Goal: Transaction & Acquisition: Purchase product/service

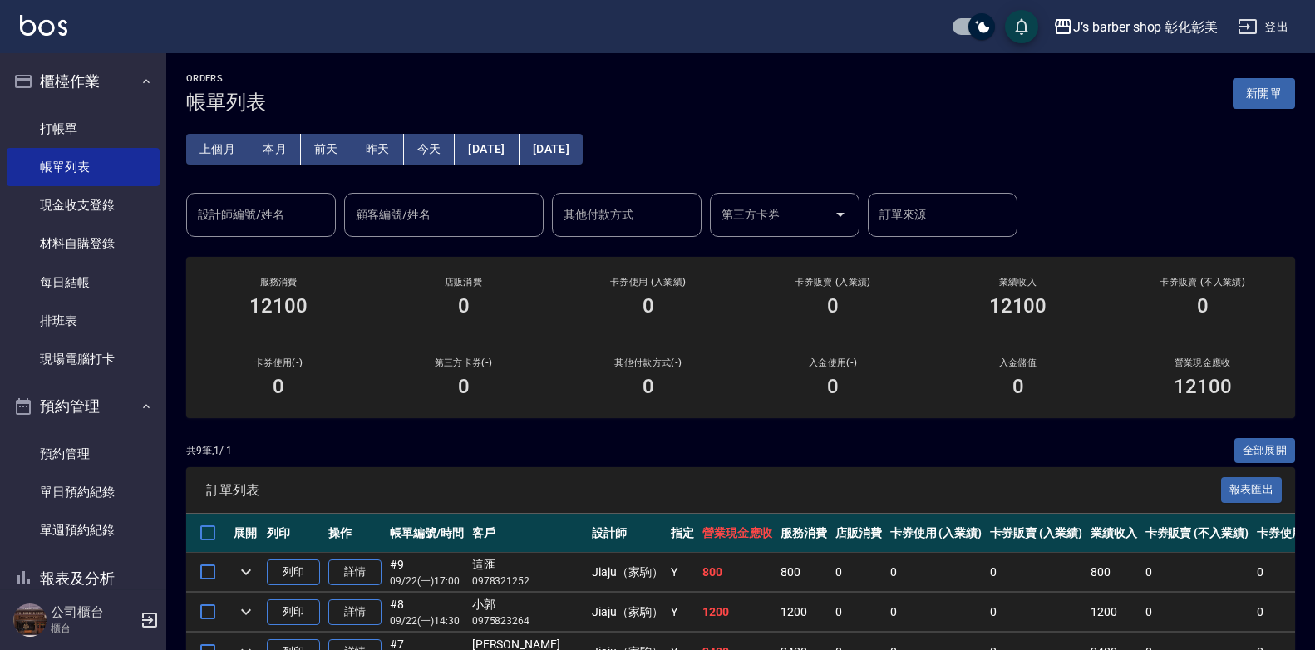
scroll to position [166, 0]
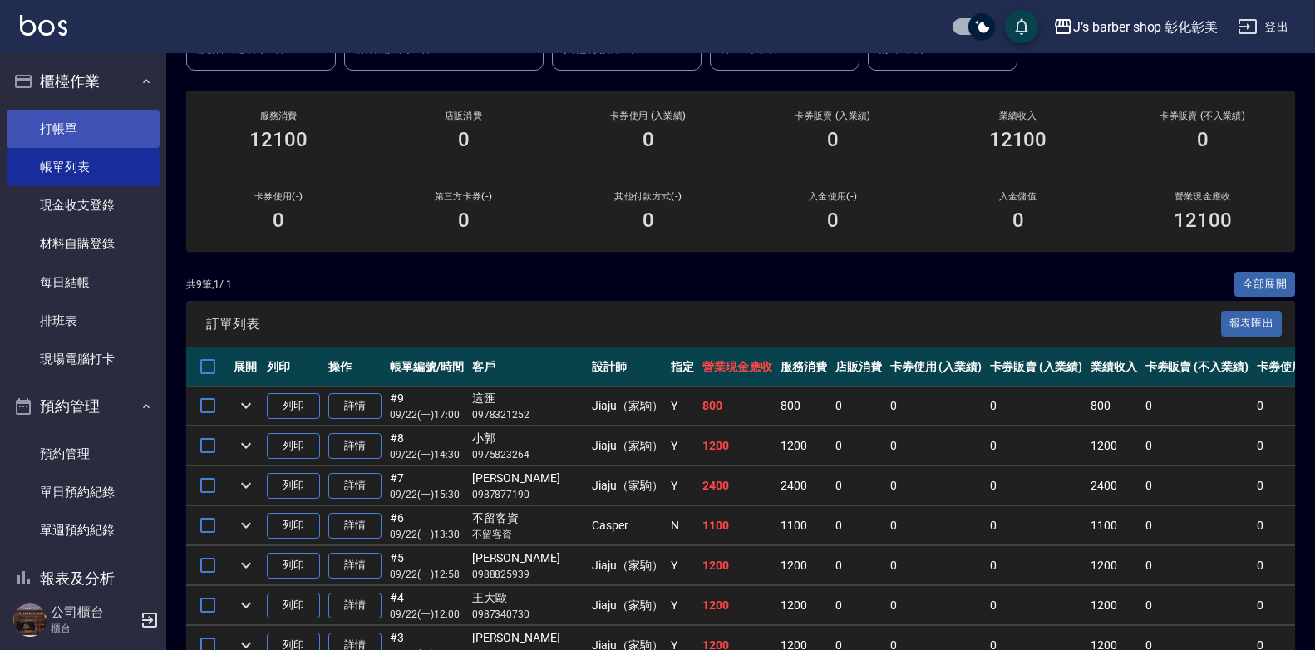
click at [27, 126] on link "打帳單" at bounding box center [83, 129] width 153 height 38
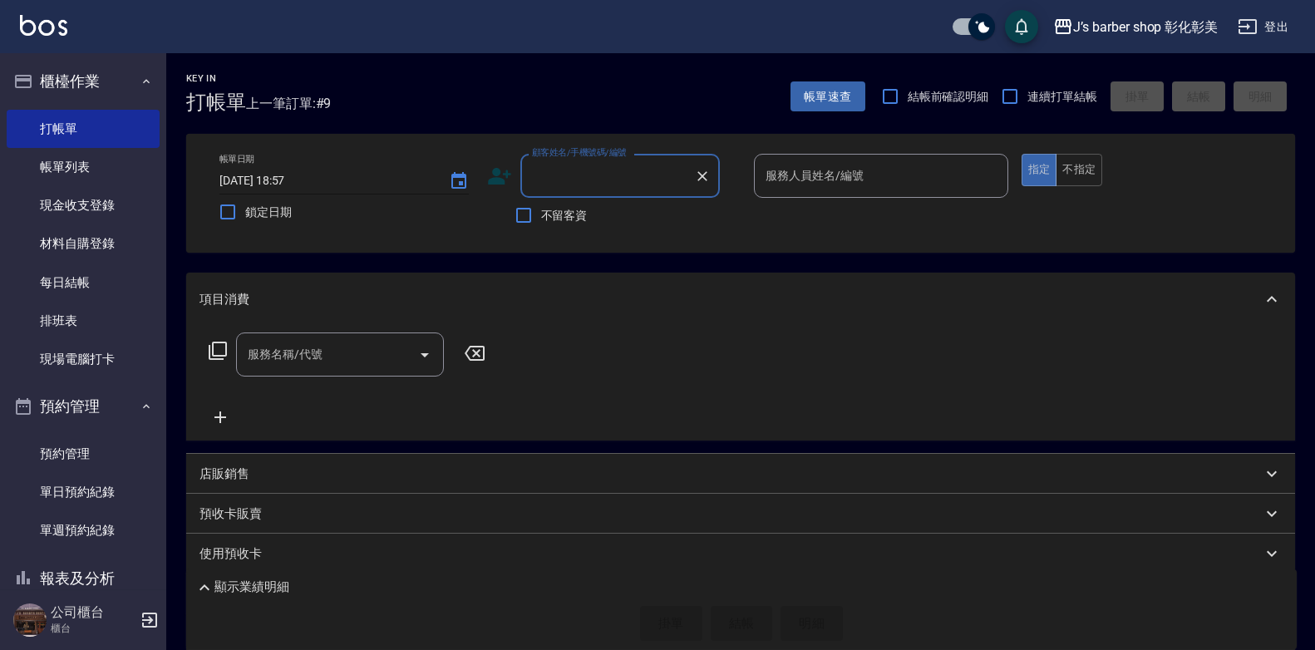
click at [303, 176] on input "[DATE] 18:57" at bounding box center [325, 180] width 213 height 27
type input "[DATE] 18:30"
click at [526, 214] on input "不留客資" at bounding box center [523, 215] width 35 height 35
checkbox input "true"
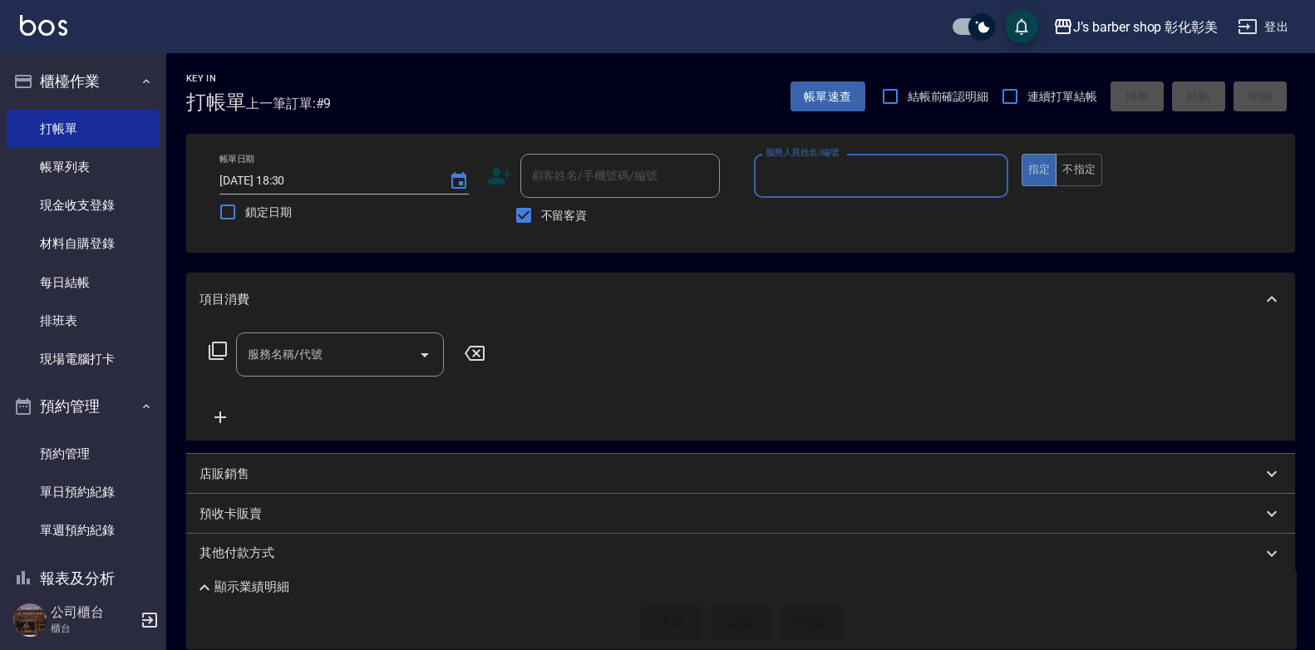
click at [826, 170] on input "服務人員姓名/編號" at bounding box center [880, 175] width 239 height 29
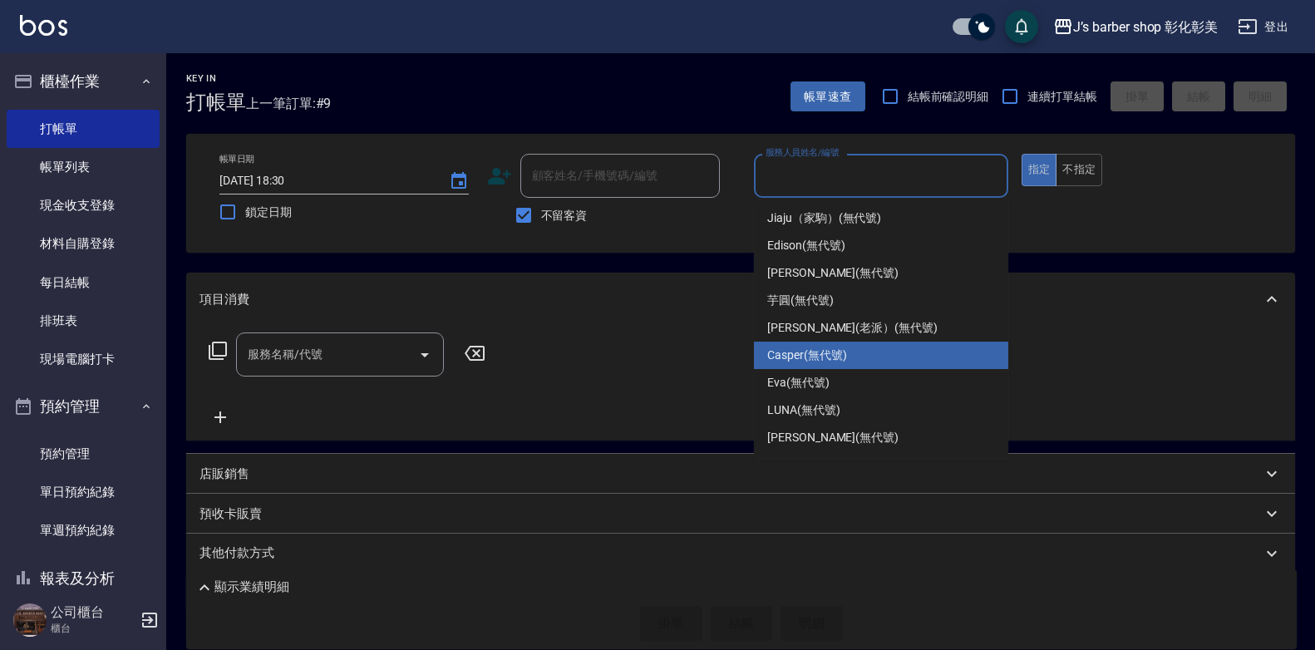
click at [803, 357] on span "Casper (無代號)" at bounding box center [806, 355] width 79 height 17
type input "Casper(無代號)"
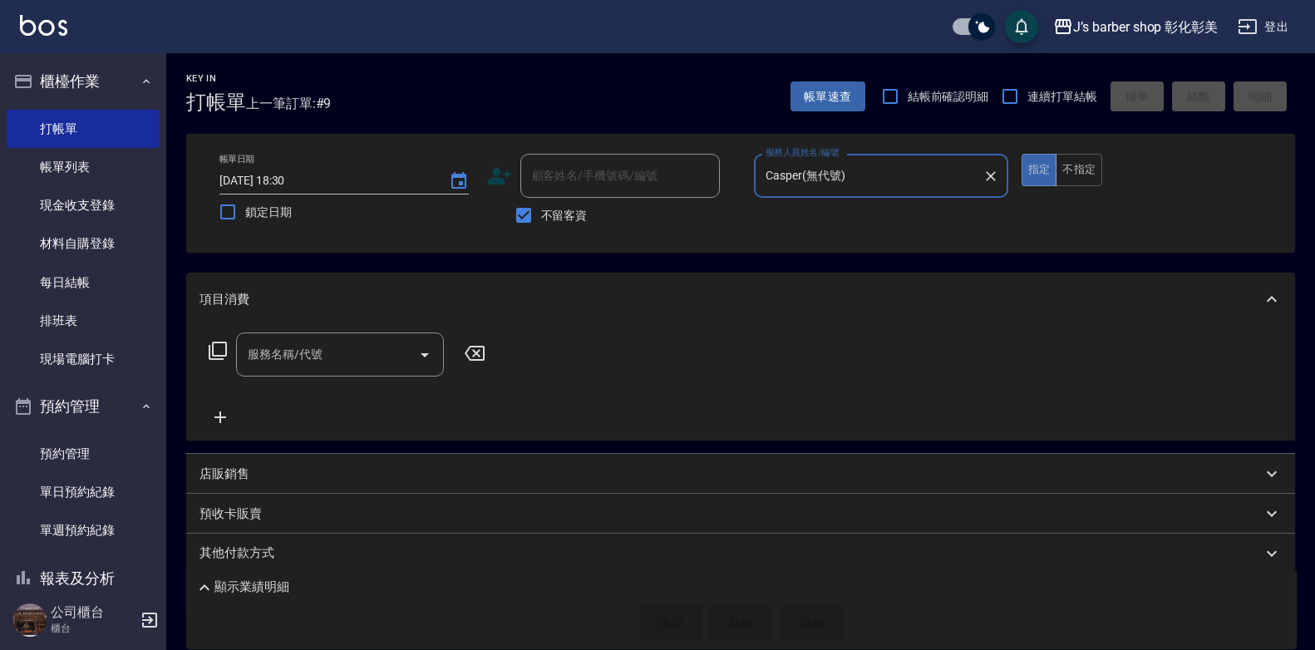
click at [274, 368] on input "服務名稱/代號" at bounding box center [328, 354] width 168 height 29
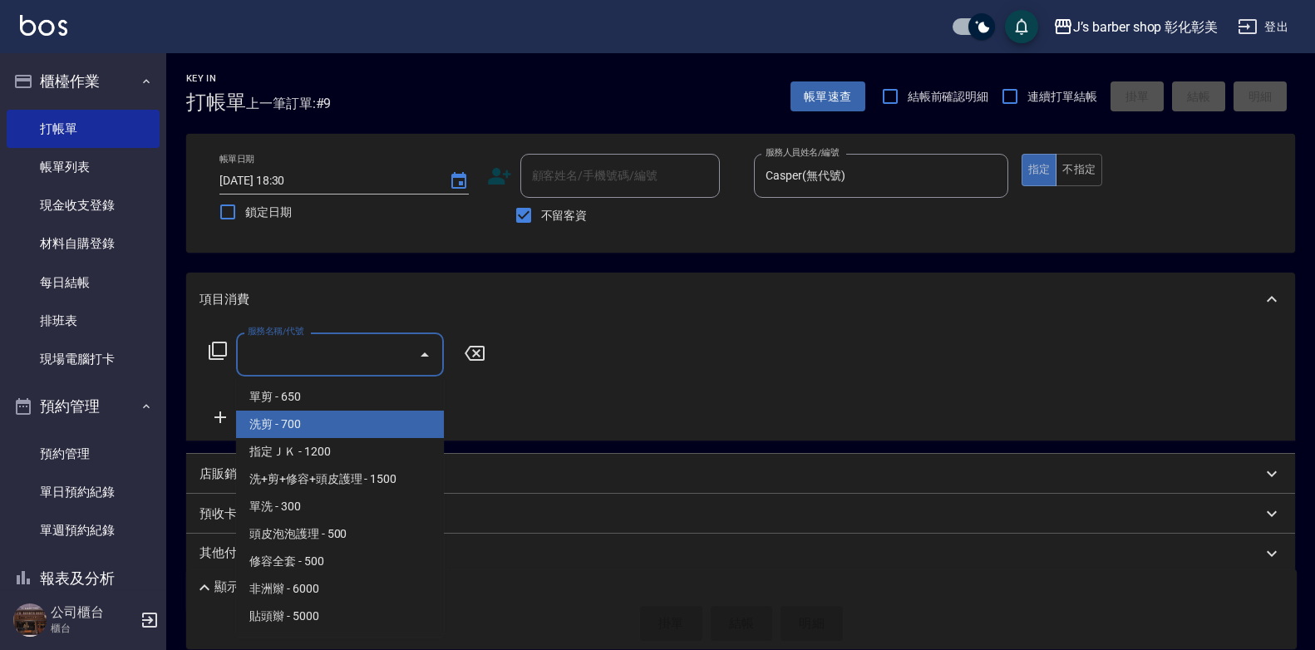
click at [295, 430] on span "洗剪 - 700" at bounding box center [340, 424] width 208 height 27
click at [295, 430] on div "服務名稱/代號 服務名稱/代號" at bounding box center [740, 383] width 1109 height 115
type input "洗剪(101)"
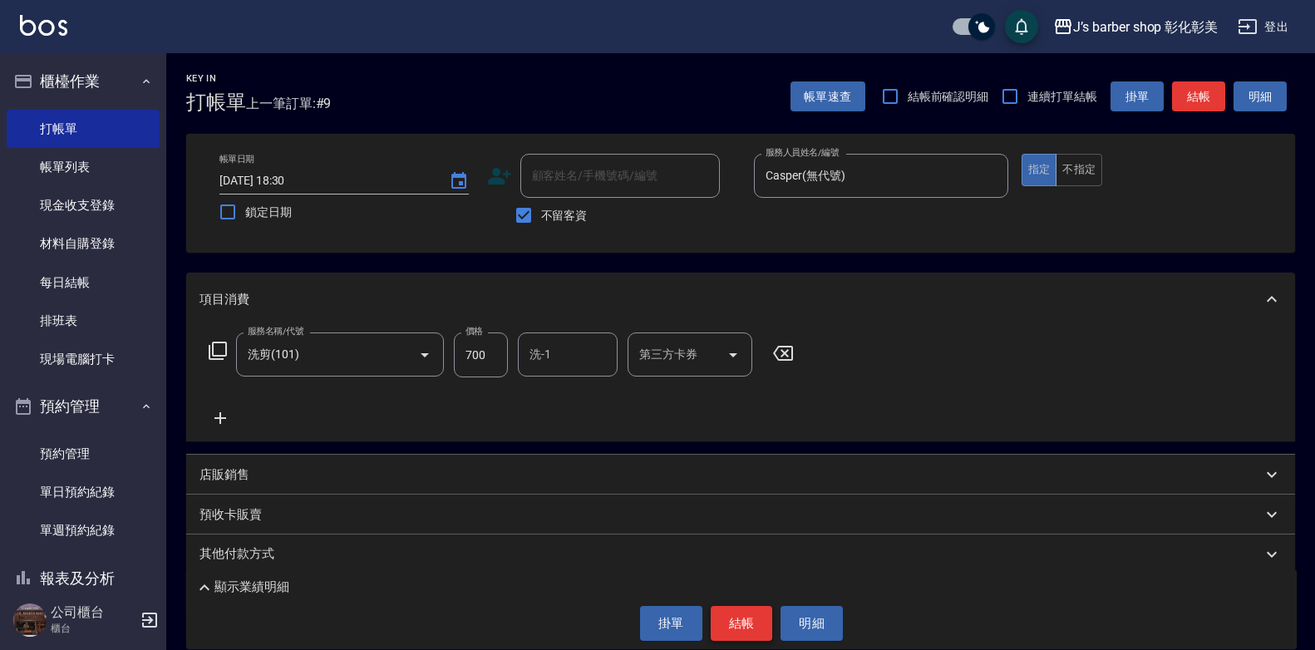
click at [743, 622] on button "結帳" at bounding box center [742, 623] width 62 height 35
click at [743, 622] on div "掛單 結帳 明細" at bounding box center [742, 623] width 1094 height 35
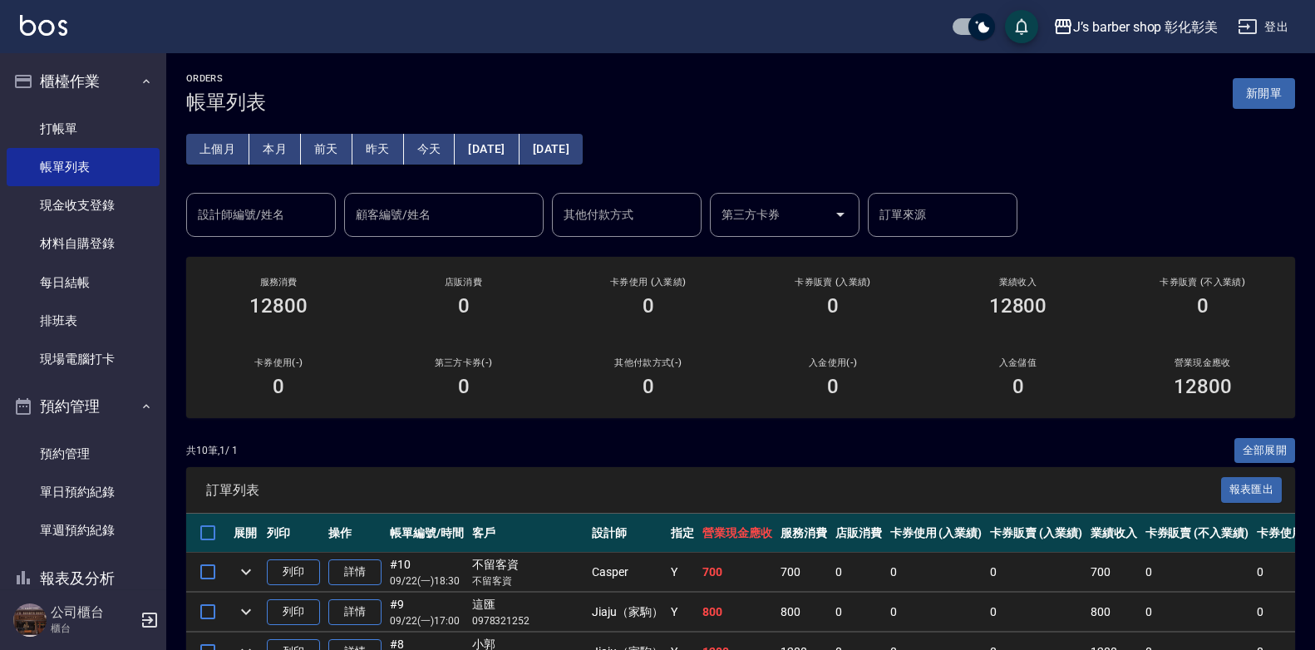
click at [275, 214] on div "設計師編號/姓名 設計師編號/姓名" at bounding box center [261, 215] width 150 height 44
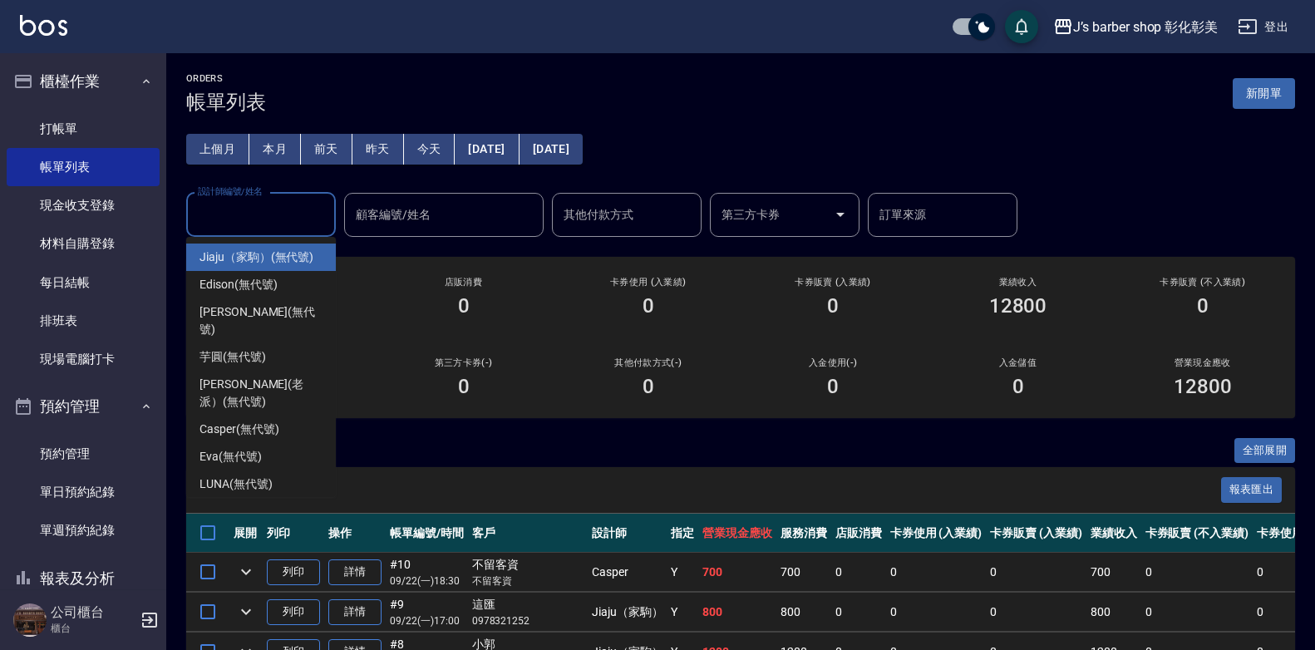
click at [272, 258] on span "Jiaju（家駒） (無代號)" at bounding box center [256, 257] width 114 height 17
click at [272, 258] on div "ORDERS 帳單列表 新開單 上個月 本月 [DATE] [DATE] [DATE] [DATE] [DATE] 設計師編號/姓名 設計師編號/姓名 顧客編…" at bounding box center [740, 534] width 1149 height 963
type input "Jiaju（家駒）(無代號)"
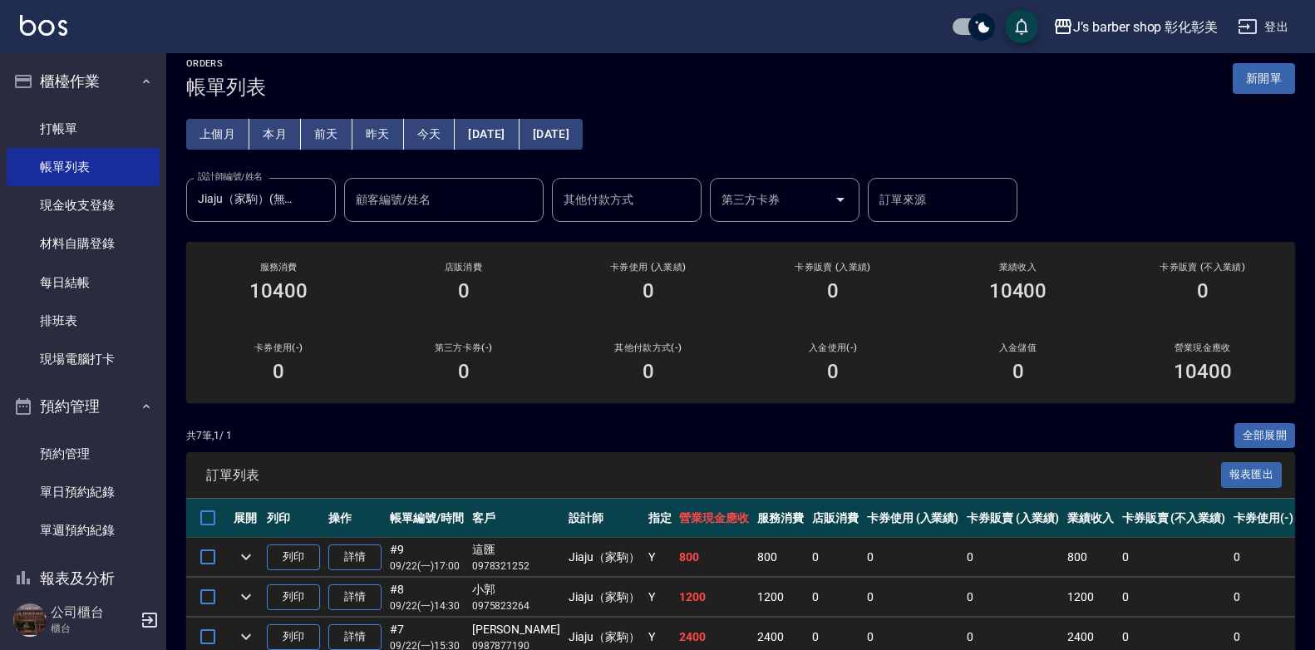
scroll to position [10, 0]
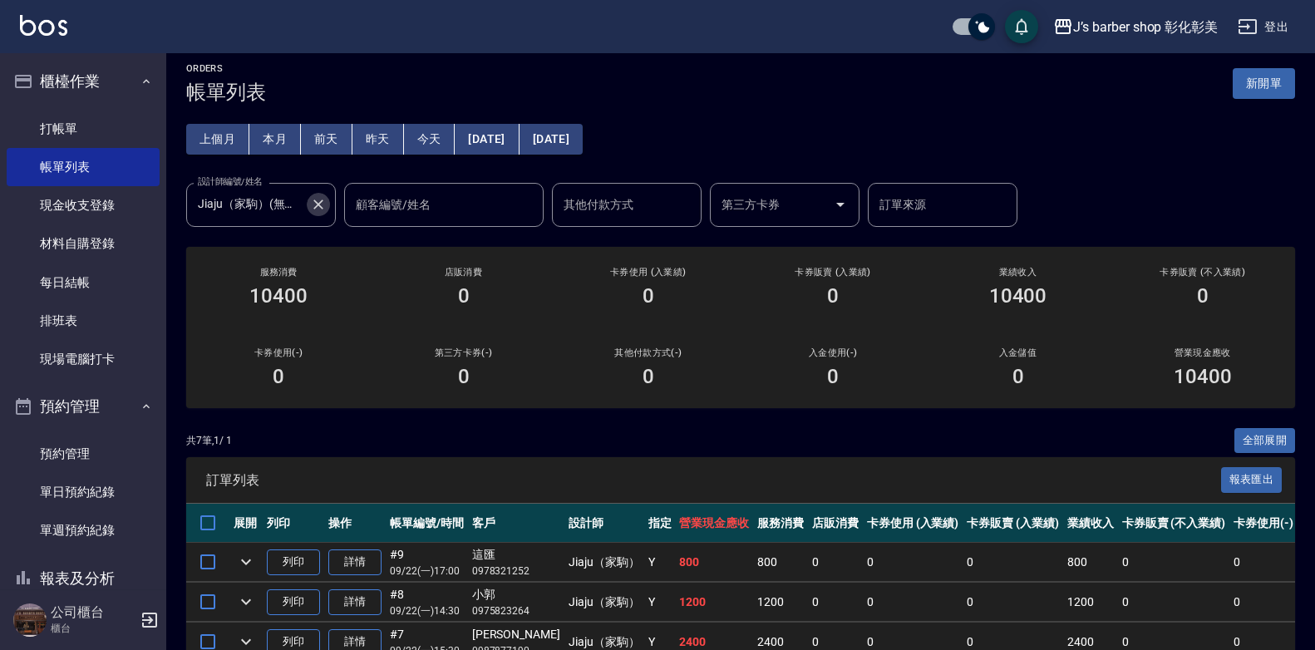
click at [320, 201] on icon "Clear" at bounding box center [318, 204] width 17 height 17
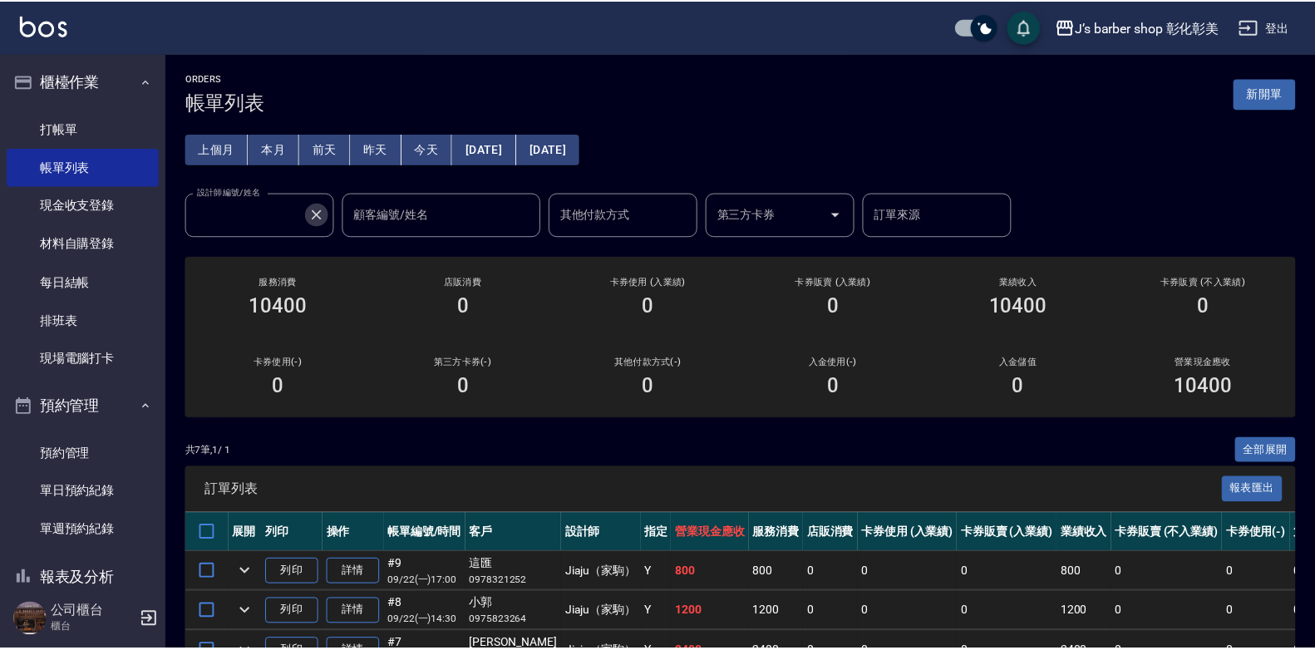
scroll to position [0, 0]
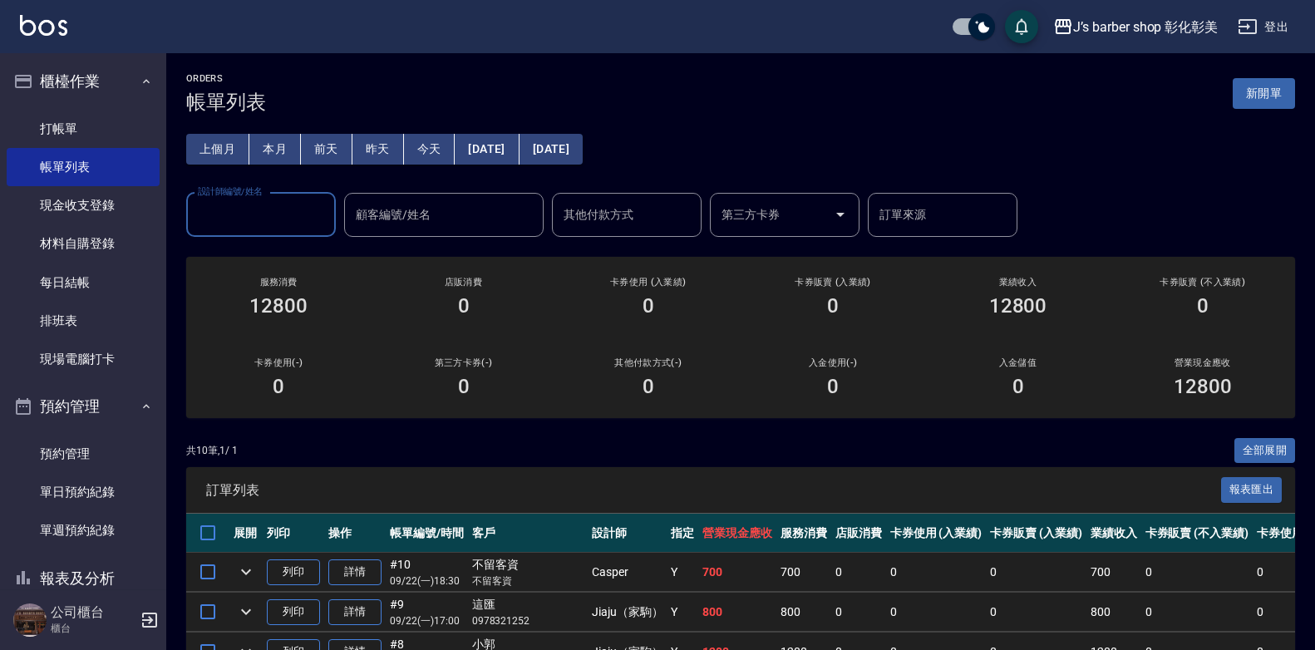
click at [315, 204] on input "設計師編號/姓名" at bounding box center [261, 214] width 135 height 29
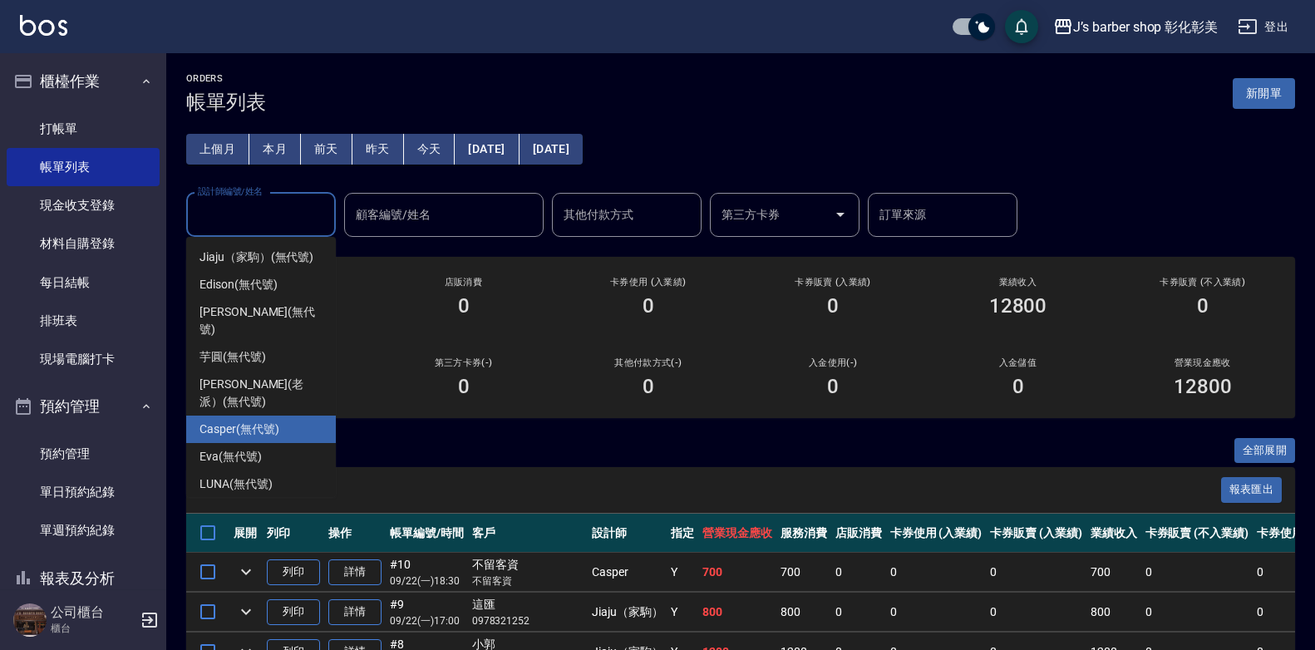
click at [275, 421] on span "Casper (無代號)" at bounding box center [238, 429] width 79 height 17
type input "Casper(無代號)"
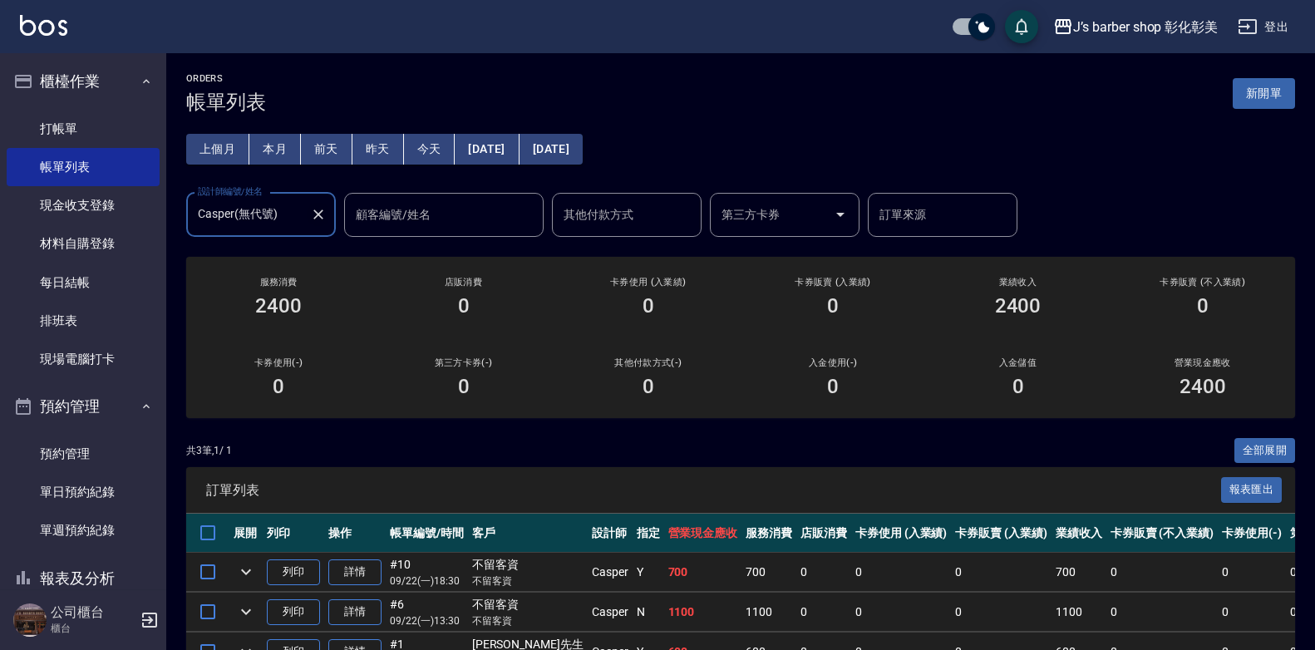
click at [318, 215] on icon "Clear" at bounding box center [318, 214] width 10 height 10
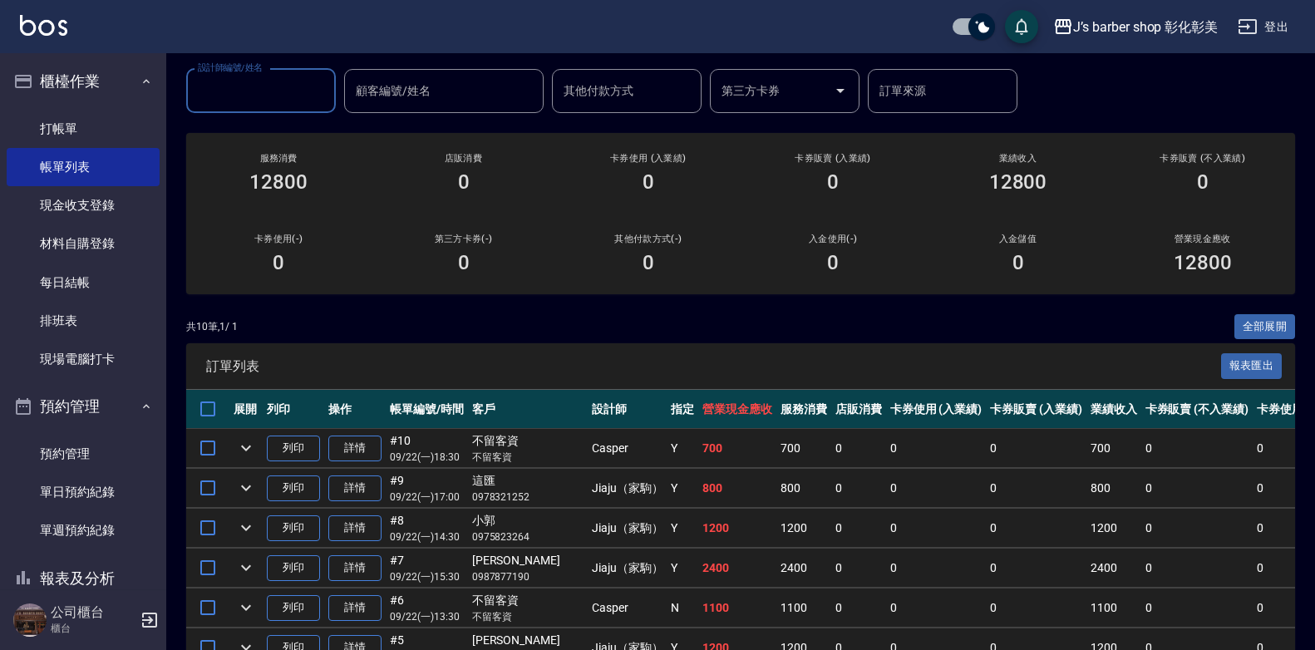
scroll to position [83, 0]
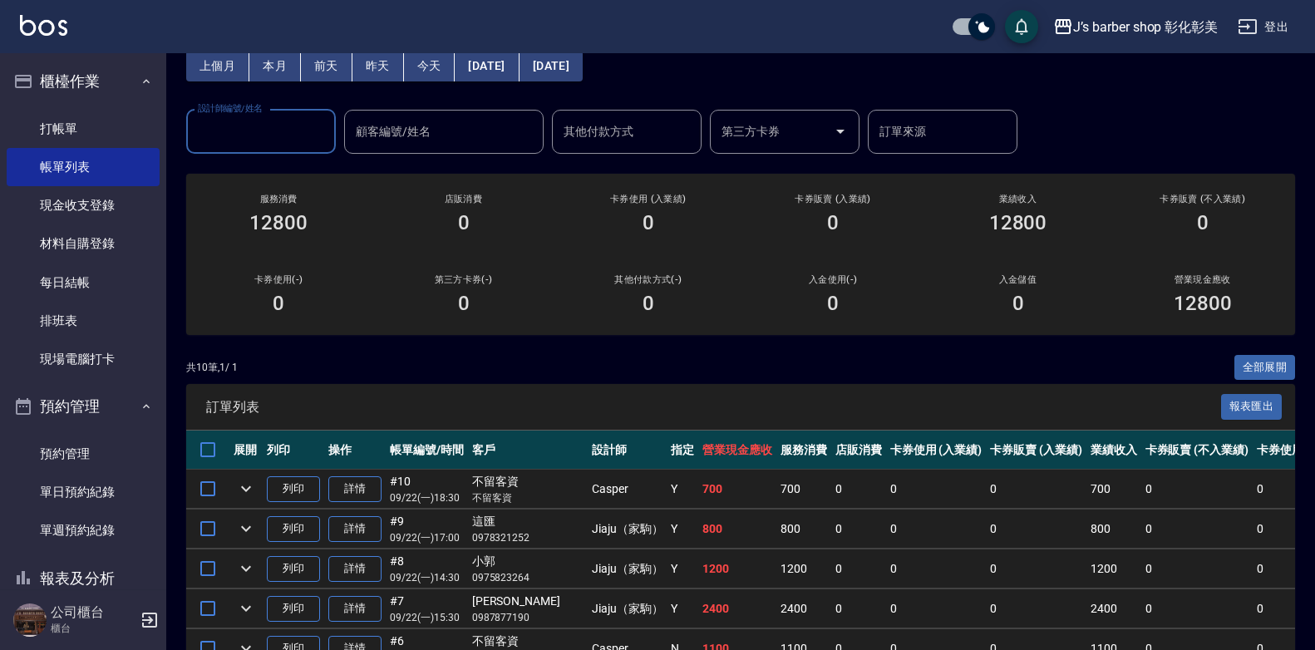
click at [286, 138] on input "設計師編號/姓名" at bounding box center [261, 131] width 135 height 29
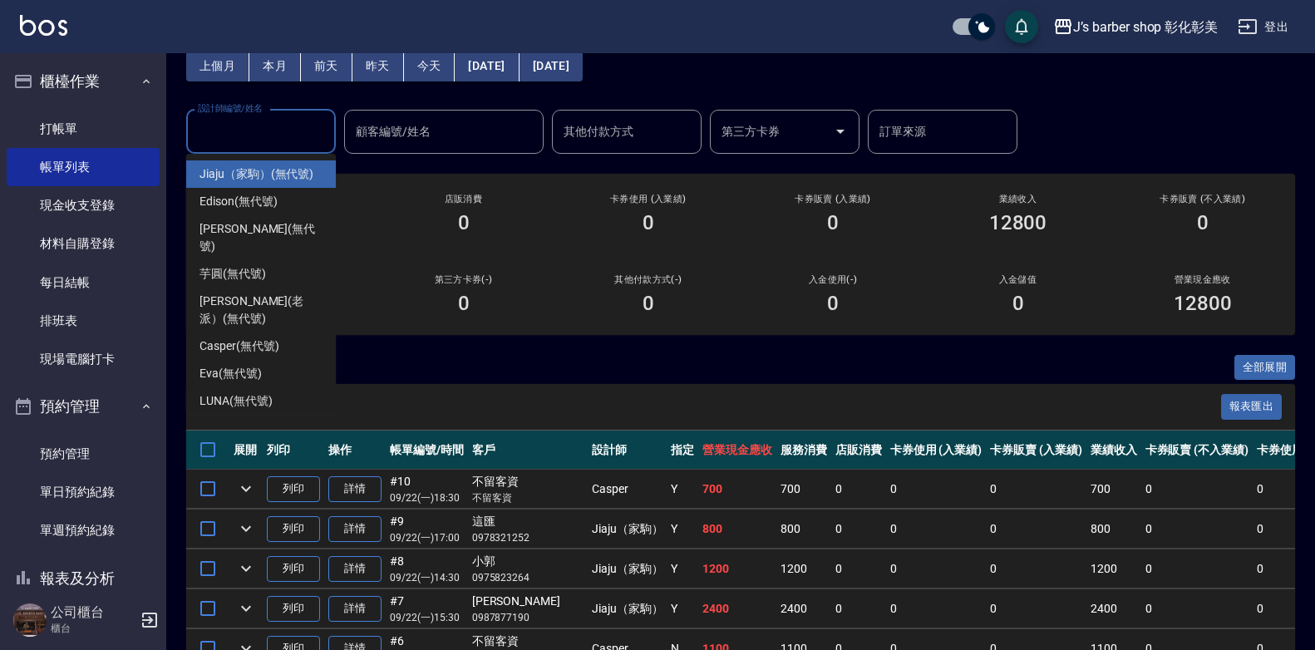
click at [265, 179] on span "Jiaju（家駒） (無代號)" at bounding box center [256, 173] width 114 height 17
type input "Jiaju（家駒）(無代號)"
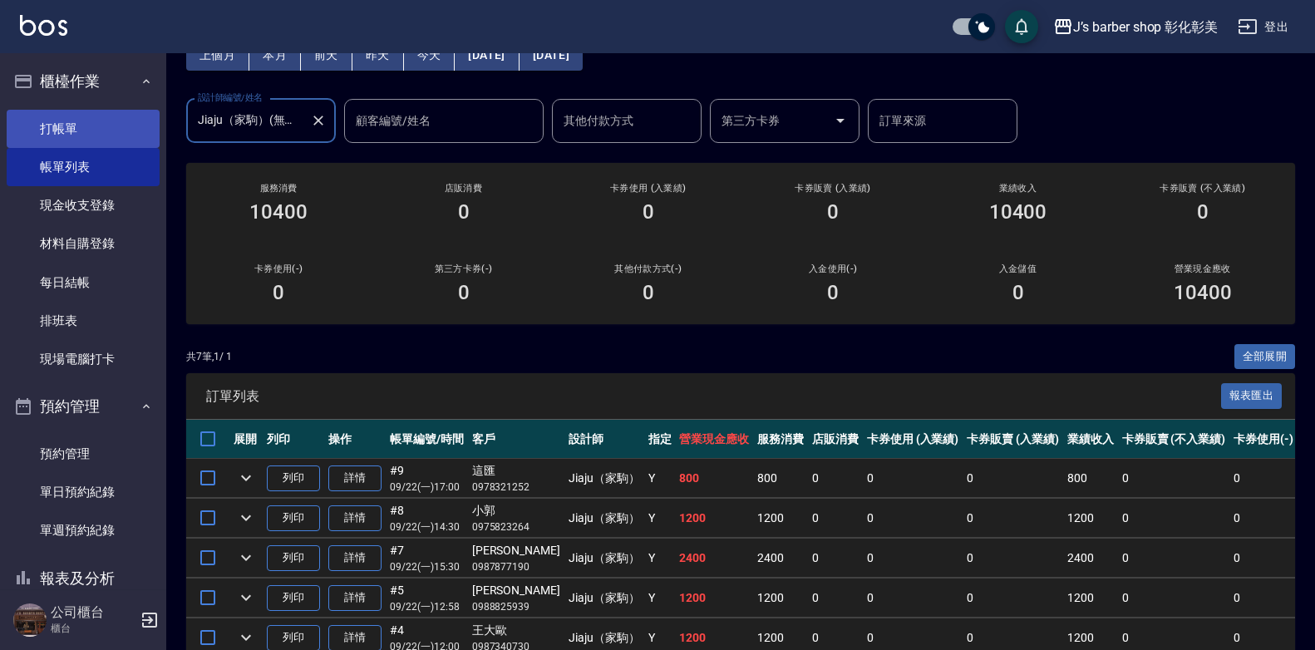
scroll to position [93, 0]
click at [89, 130] on link "打帳單" at bounding box center [83, 129] width 153 height 38
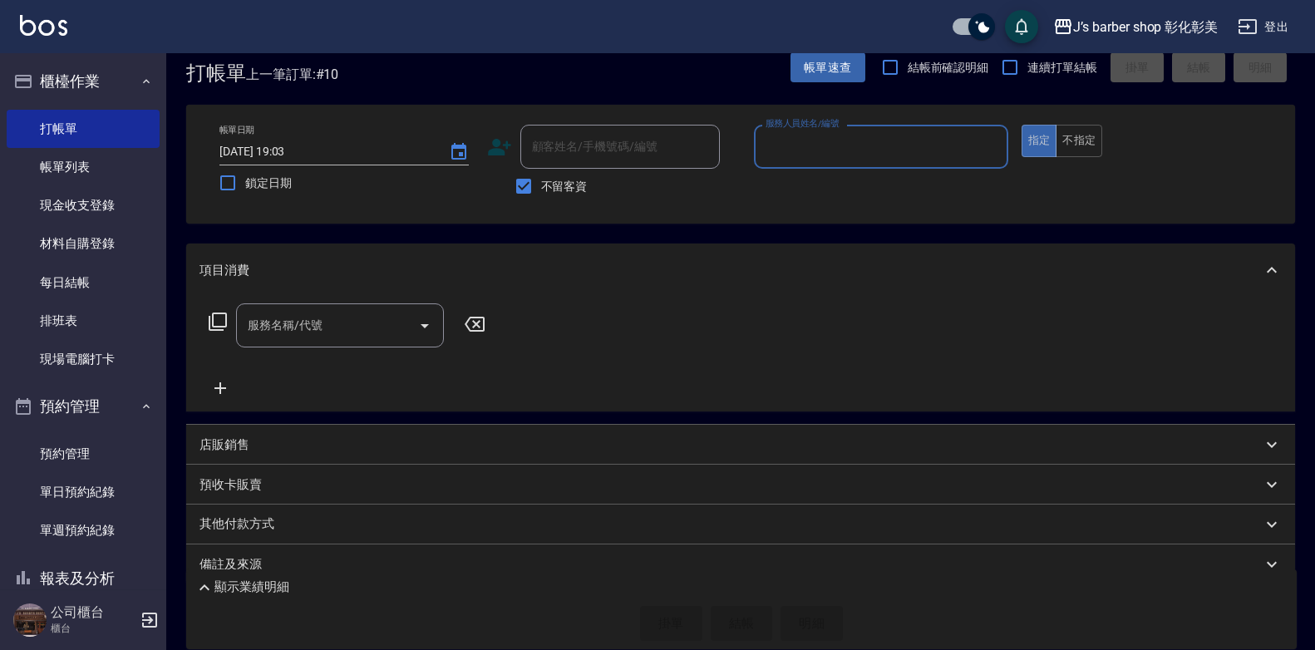
scroll to position [55, 0]
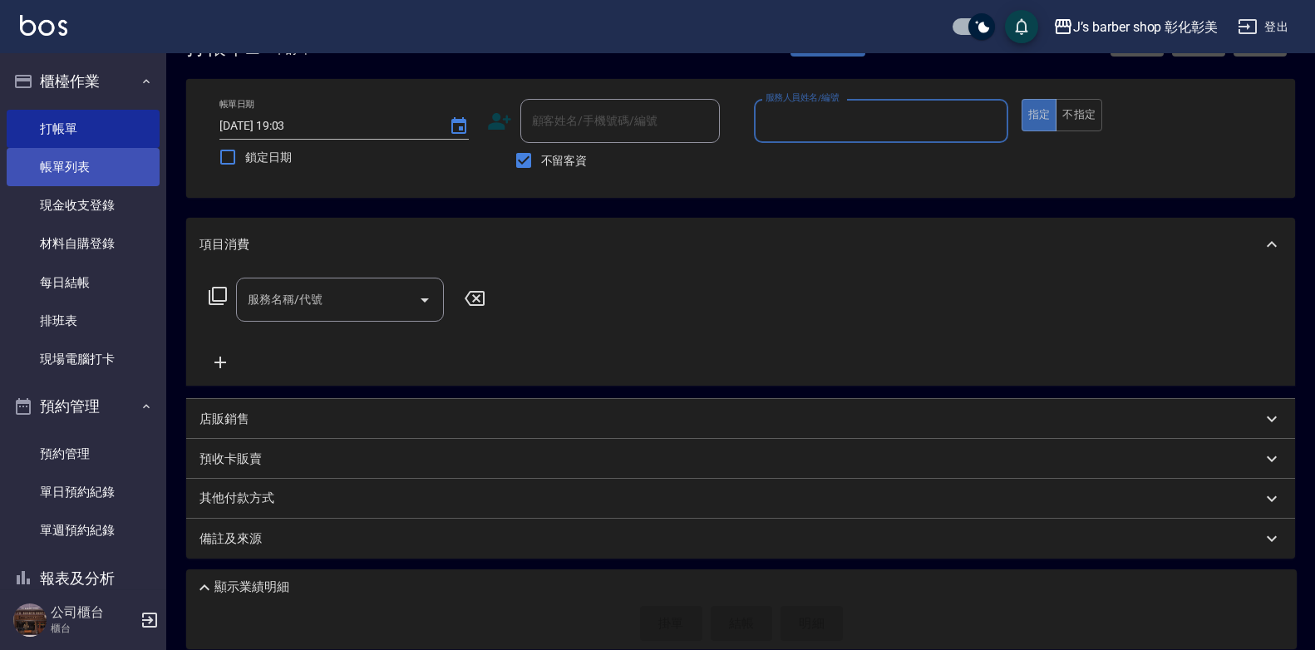
click at [86, 167] on link "帳單列表" at bounding box center [83, 167] width 153 height 38
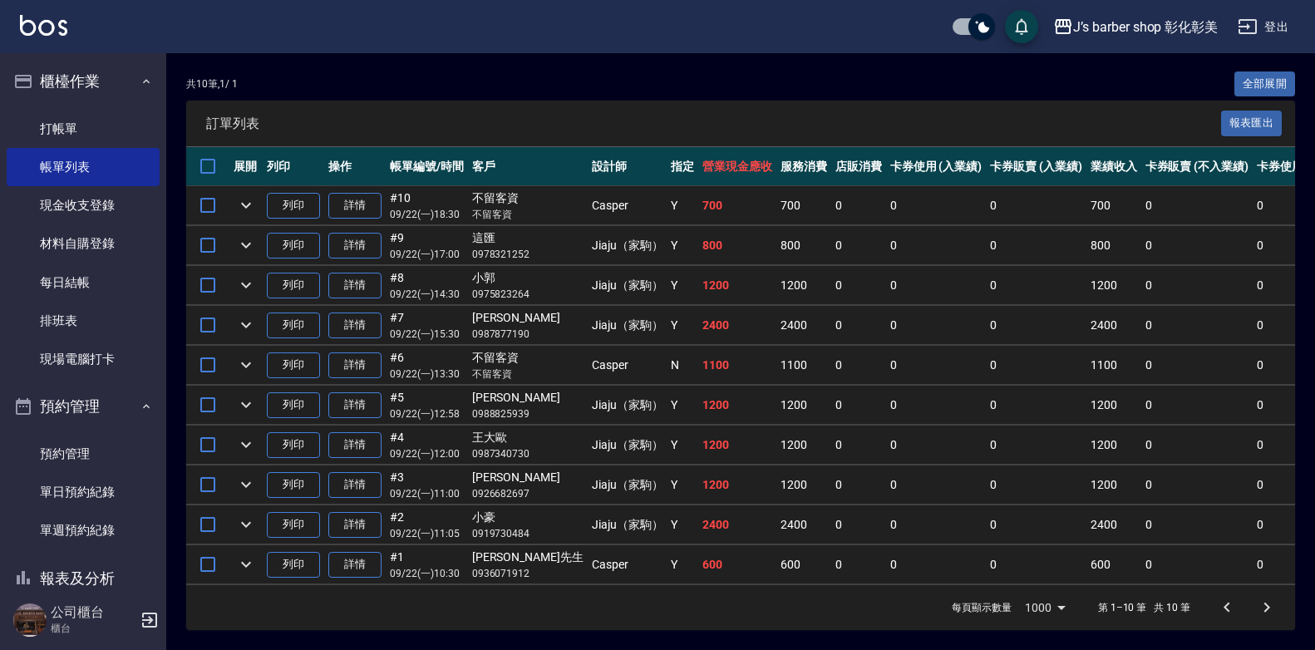
scroll to position [379, 0]
click at [376, 473] on link "詳情" at bounding box center [354, 485] width 53 height 26
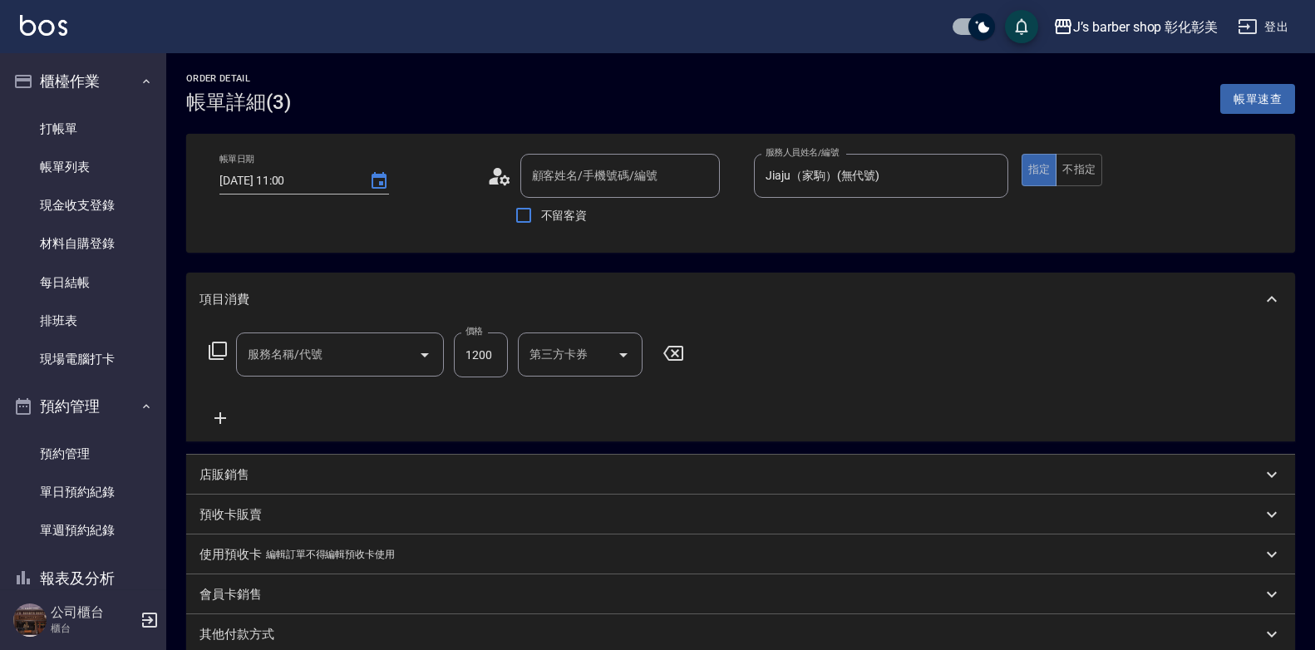
type input "[DATE] 11:00"
type input "Jiaju（家駒）(無代號)"
type input "[PERSON_NAME]/0926682697/null"
type input "指定ＪＫ(102)"
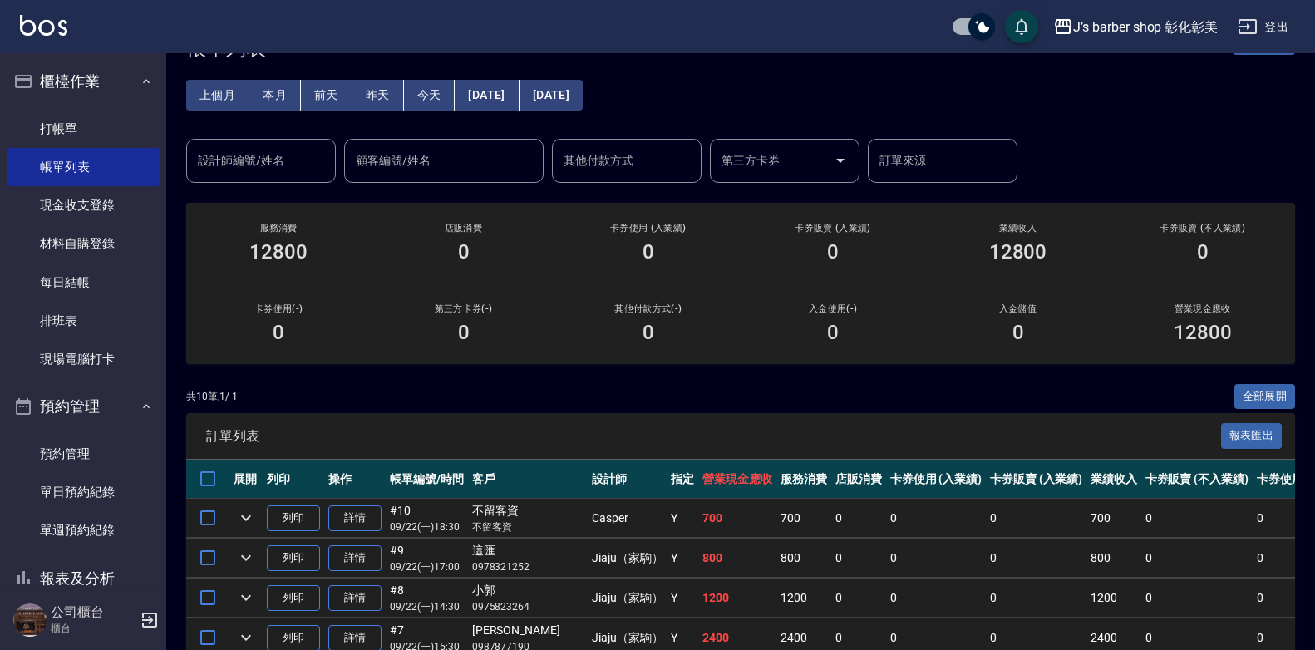
scroll to position [83, 0]
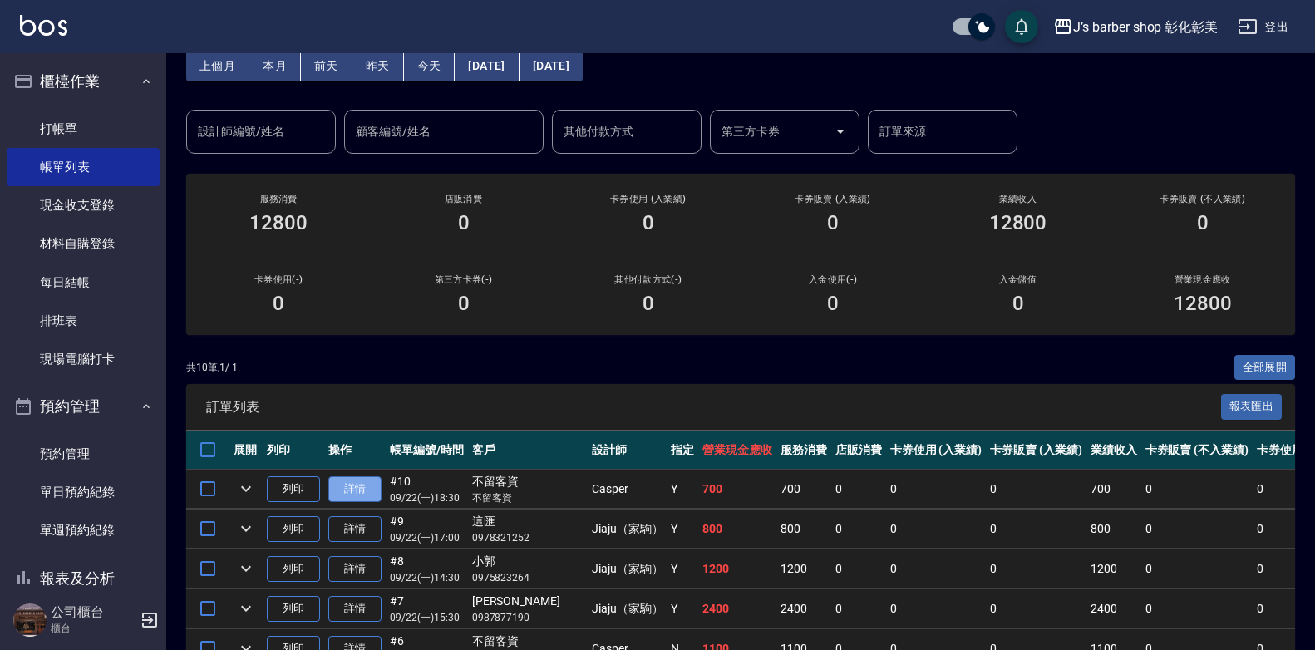
click at [356, 494] on link "詳情" at bounding box center [354, 489] width 53 height 26
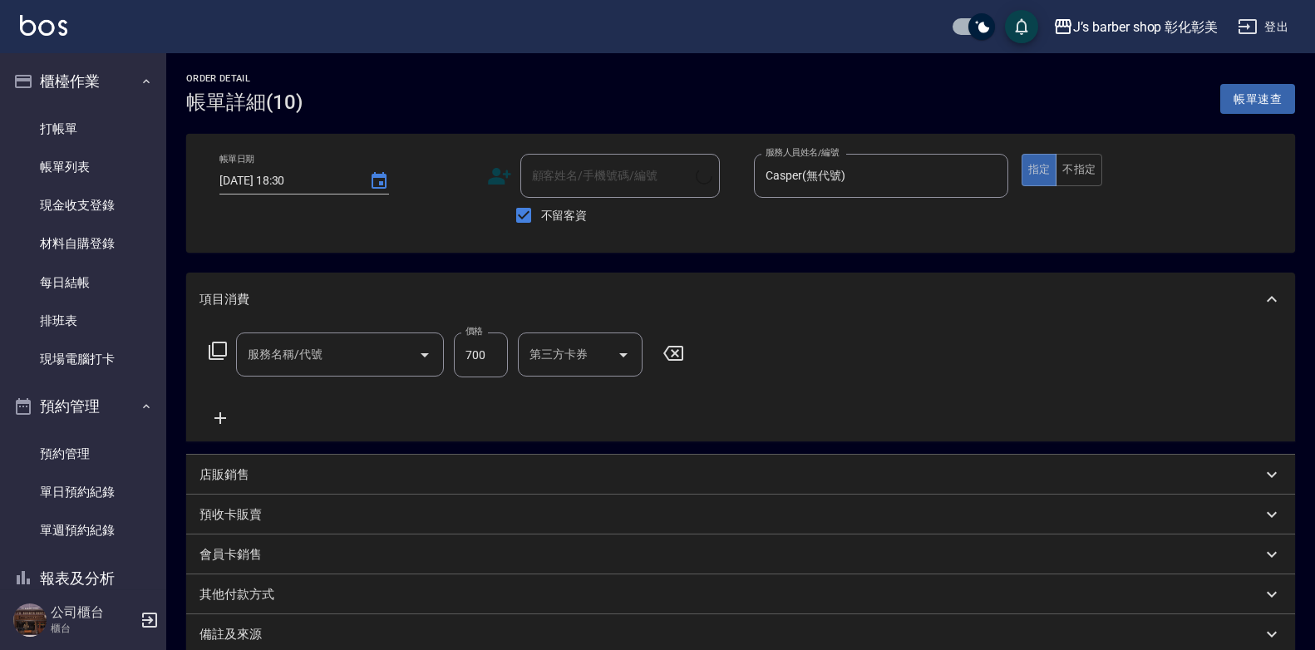
type input "[DATE] 18:30"
checkbox input "true"
type input "Casper(無代號)"
type input "洗剪(101)"
click at [522, 216] on input "不留客資" at bounding box center [523, 215] width 35 height 35
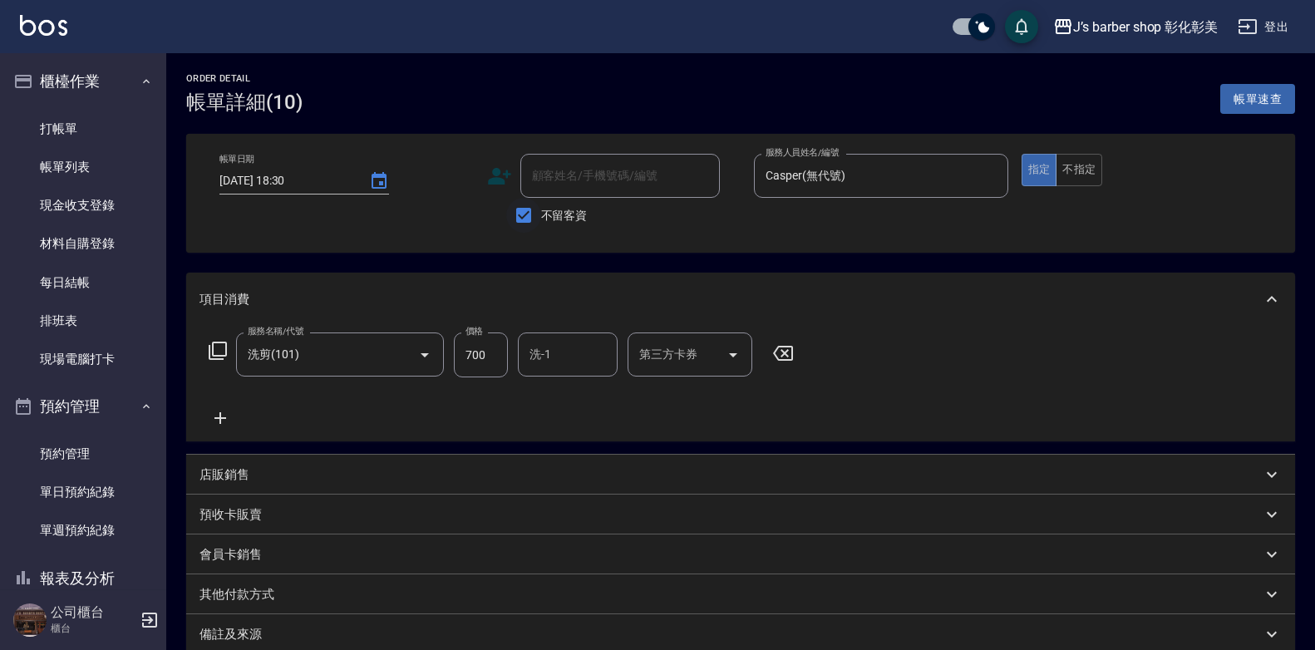
checkbox input "false"
drag, startPoint x: 561, startPoint y: 175, endPoint x: 564, endPoint y: 165, distance: 10.3
click at [564, 165] on div "顧客姓名/手機號碼/編號 顧客姓名/手機號碼/編號" at bounding box center [619, 176] width 199 height 44
type input "委"
type input "為"
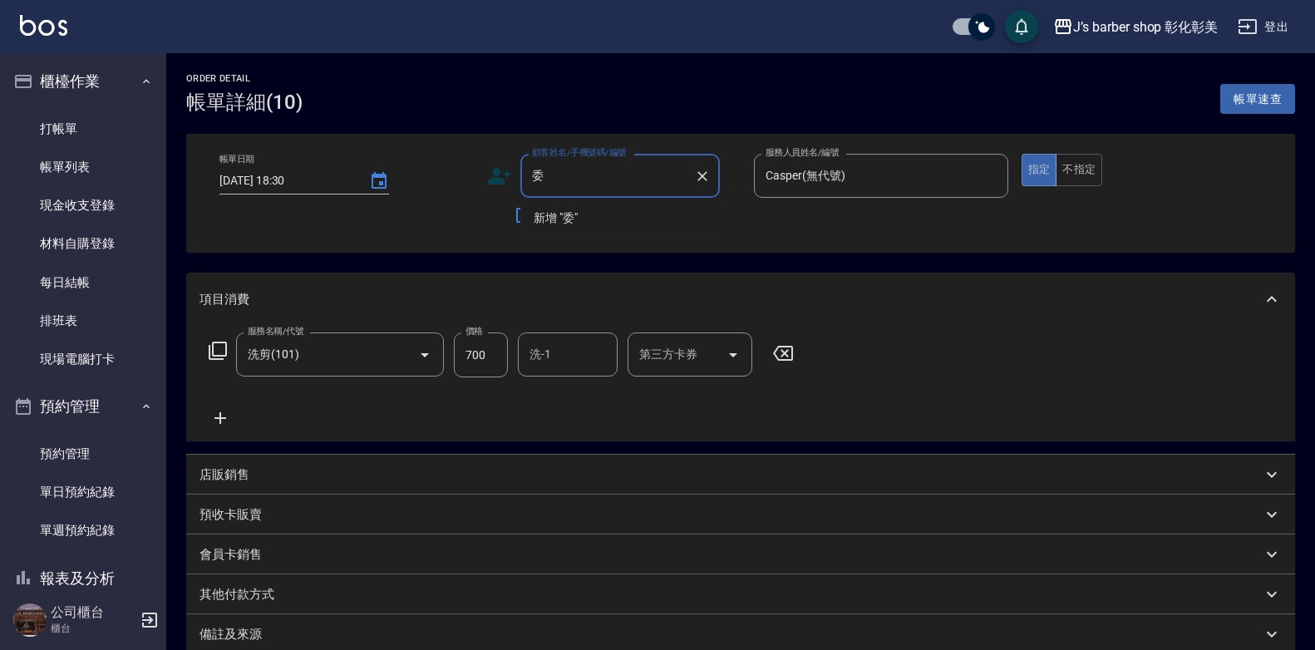
type input "瑋"
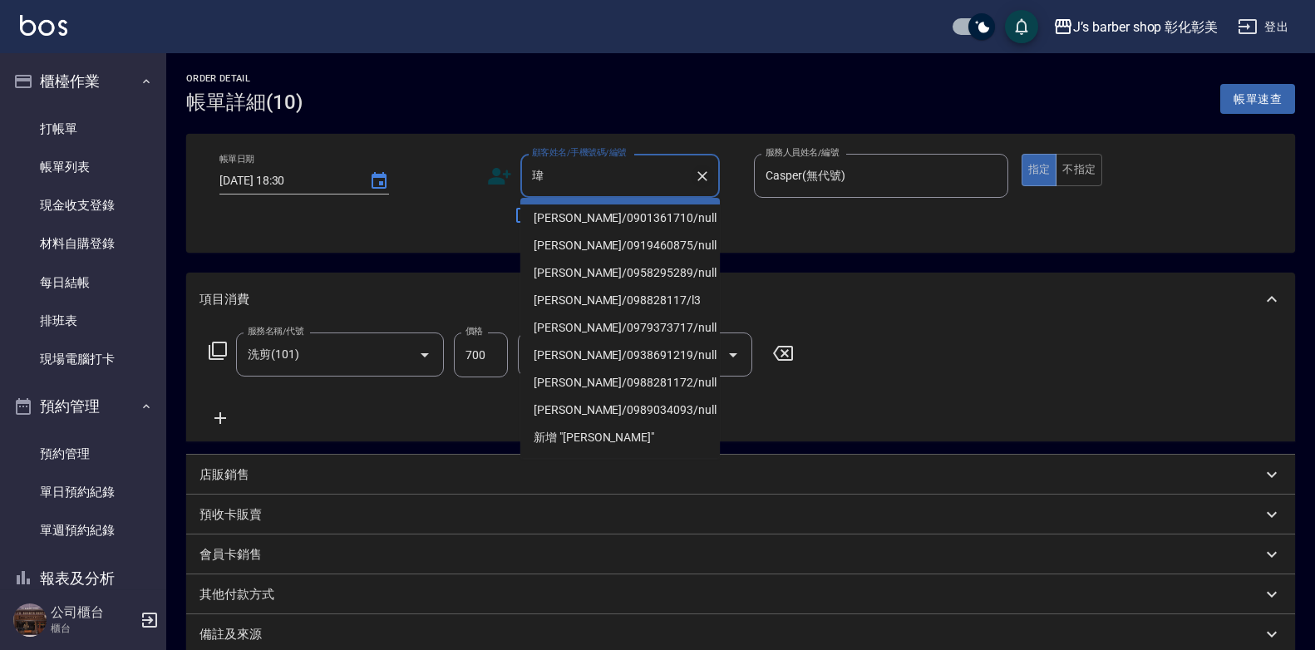
click at [706, 178] on icon "Clear" at bounding box center [702, 176] width 17 height 17
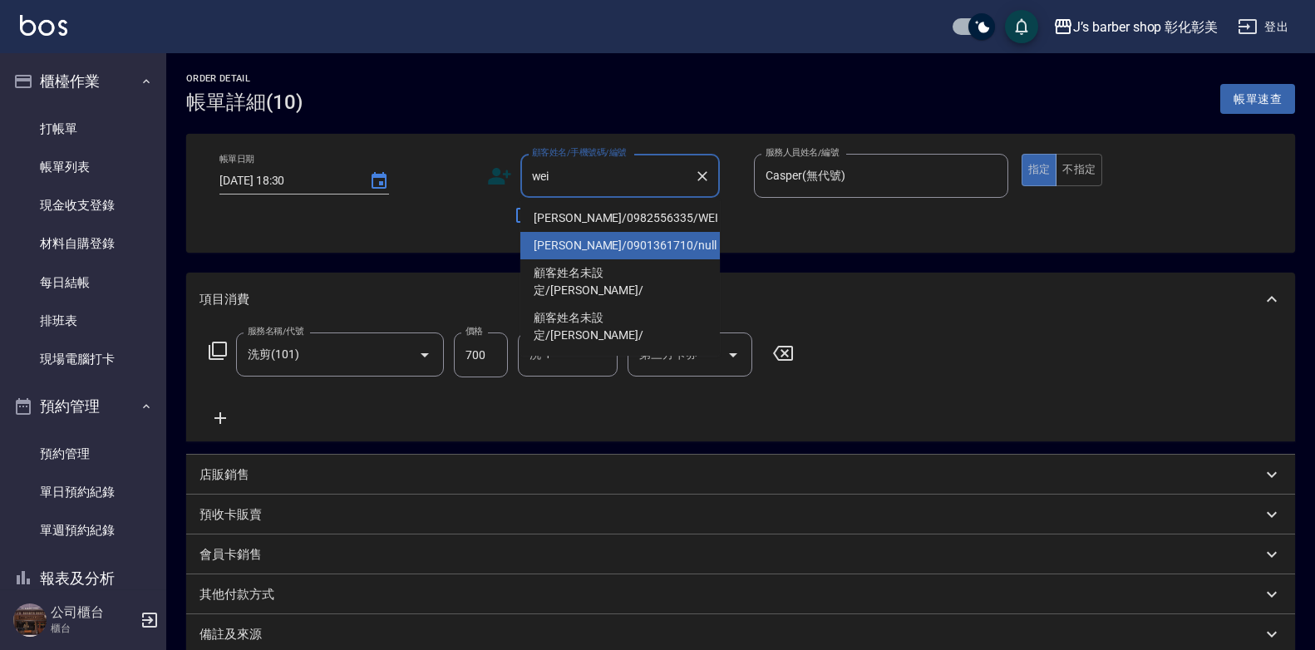
click at [605, 239] on li "[PERSON_NAME]/0901361710/null" at bounding box center [619, 245] width 199 height 27
type input "[PERSON_NAME]/0901361710/null"
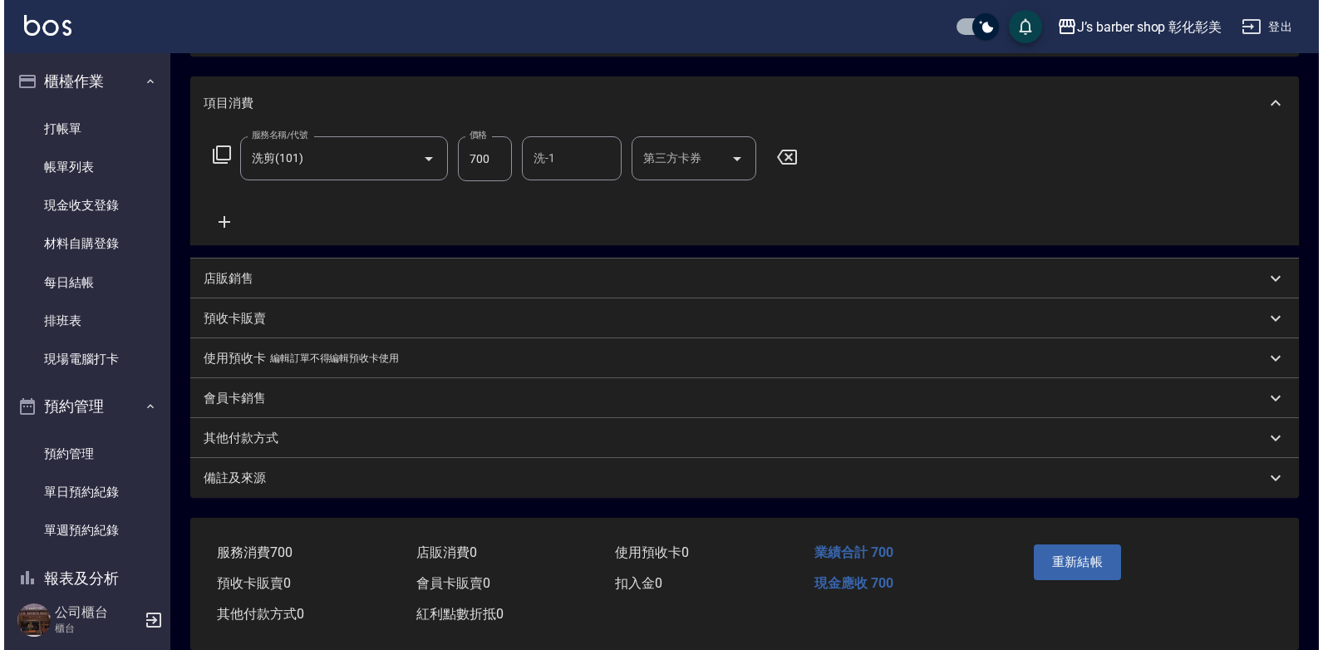
scroll to position [224, 0]
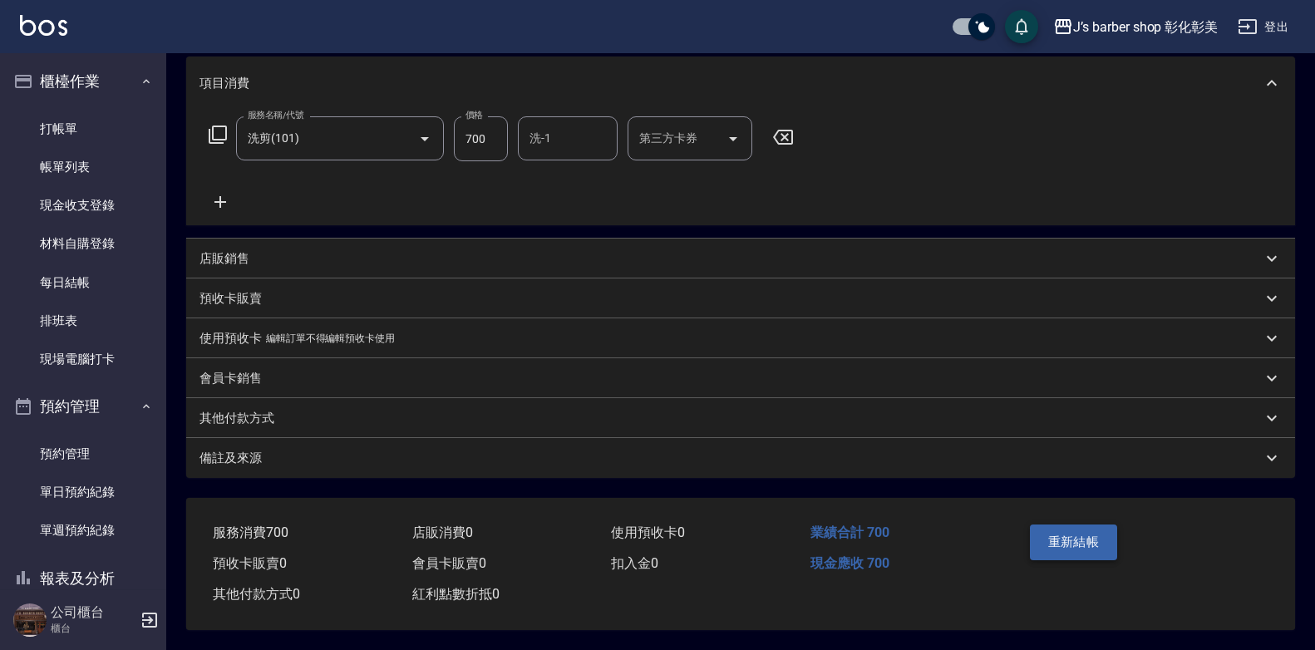
click at [1102, 537] on button "重新結帳" at bounding box center [1074, 542] width 88 height 35
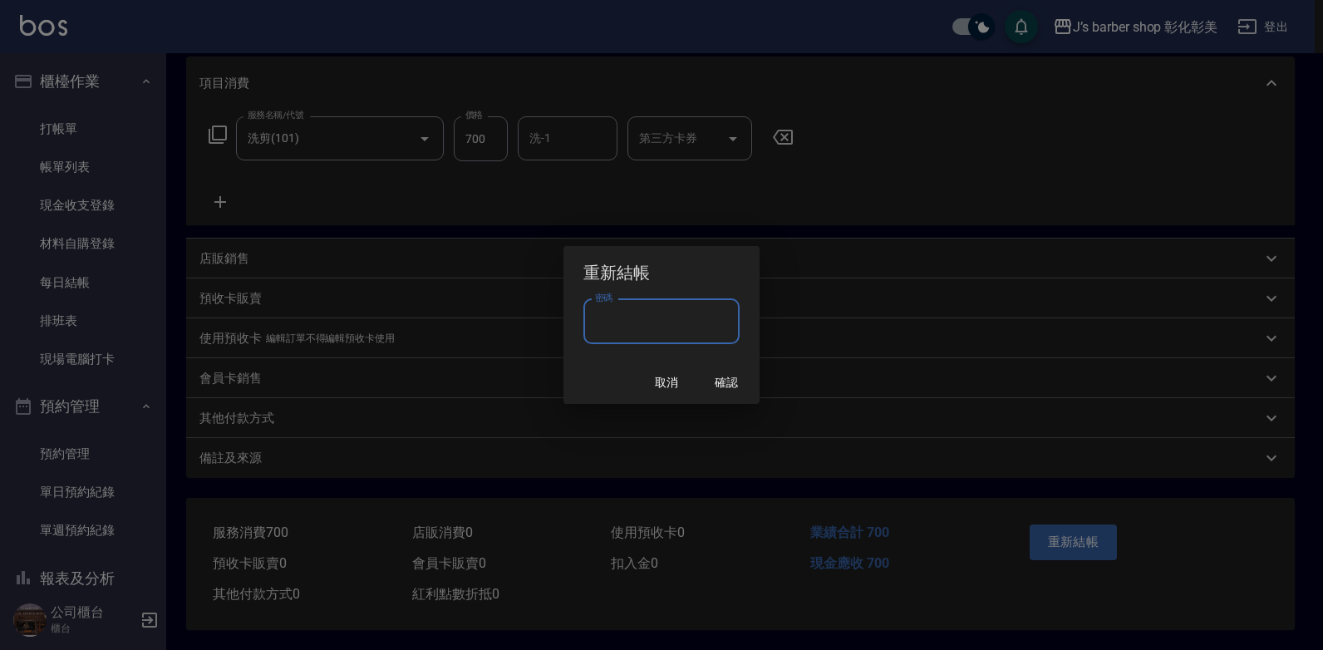
drag, startPoint x: 659, startPoint y: 333, endPoint x: 665, endPoint y: 325, distance: 10.1
click at [660, 331] on input "密碼" at bounding box center [662, 321] width 156 height 45
type input "****"
click at [1073, 534] on div "重新結帳 密碼 **** 密碼 取消 確認" at bounding box center [661, 325] width 1323 height 650
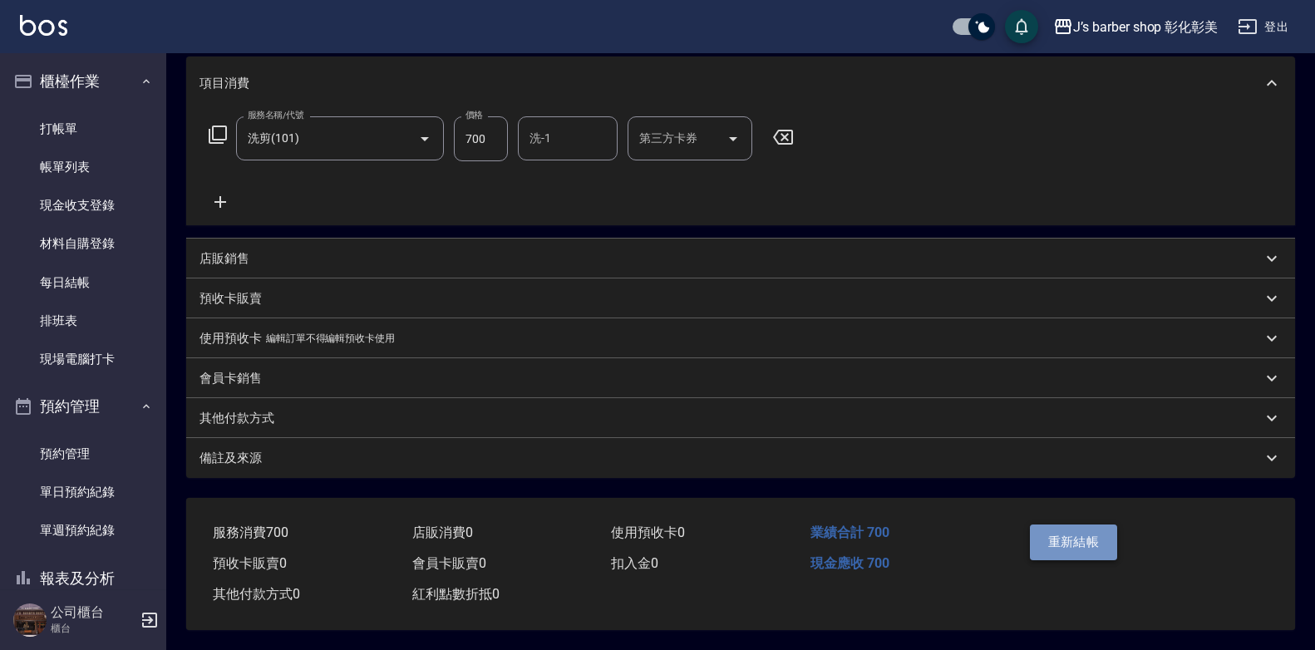
click at [1093, 537] on button "重新結帳" at bounding box center [1074, 542] width 88 height 35
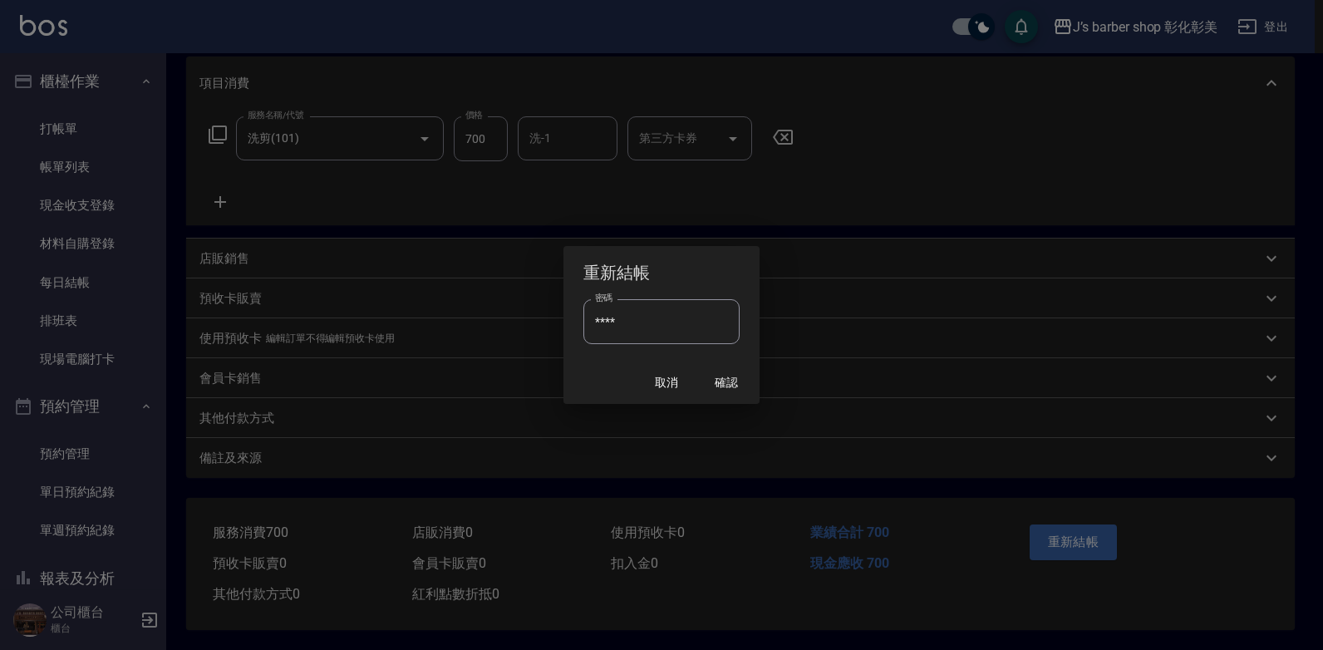
click at [691, 323] on input "****" at bounding box center [662, 321] width 156 height 45
click at [737, 382] on button "確認" at bounding box center [726, 382] width 53 height 31
